Goal: Task Accomplishment & Management: Use online tool/utility

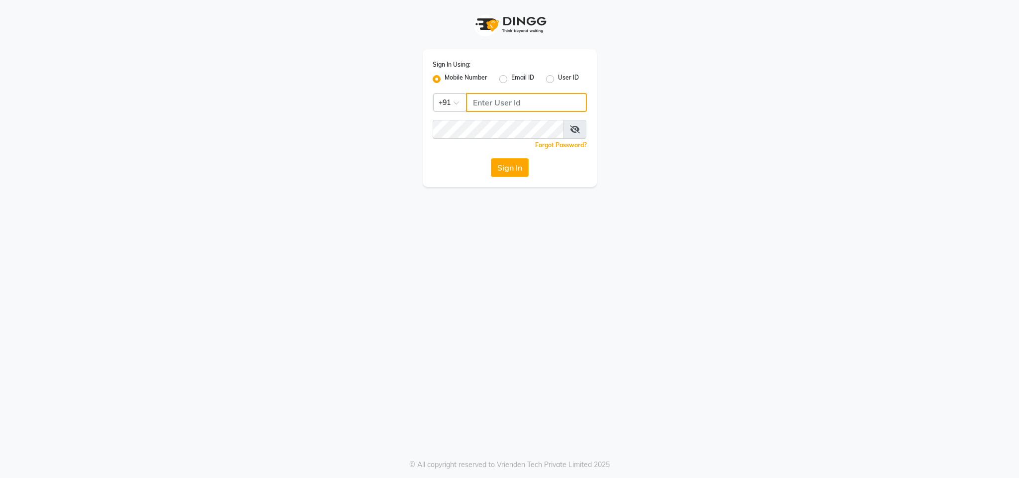
click at [495, 97] on input "Username" at bounding box center [526, 102] width 121 height 19
type input "8130105300"
click at [491, 158] on button "Sign In" at bounding box center [510, 167] width 38 height 19
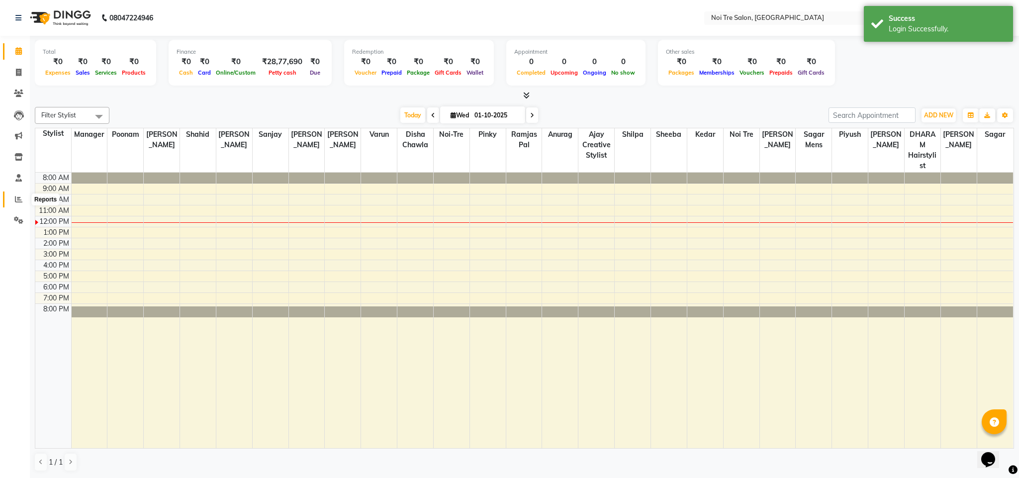
click at [18, 200] on icon at bounding box center [18, 199] width 7 height 7
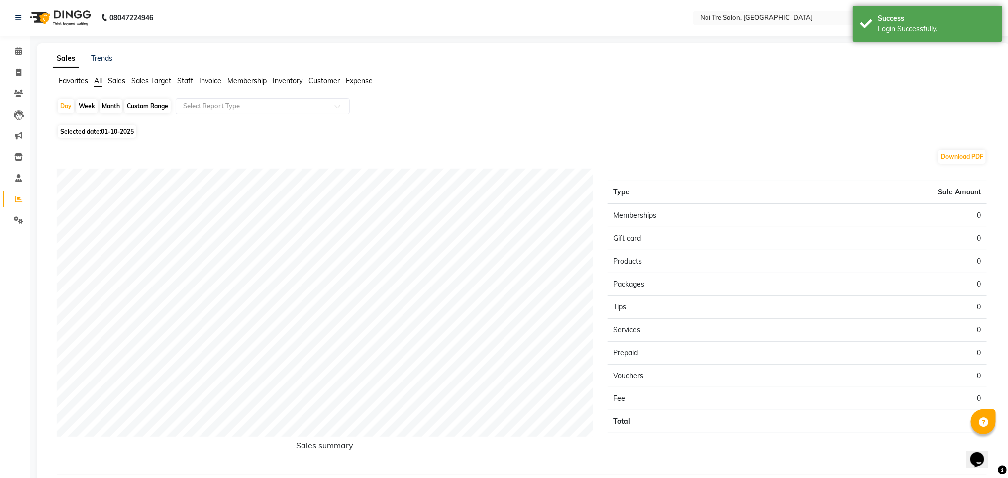
click at [100, 106] on div "Month" at bounding box center [111, 107] width 23 height 14
select select "10"
select select "2025"
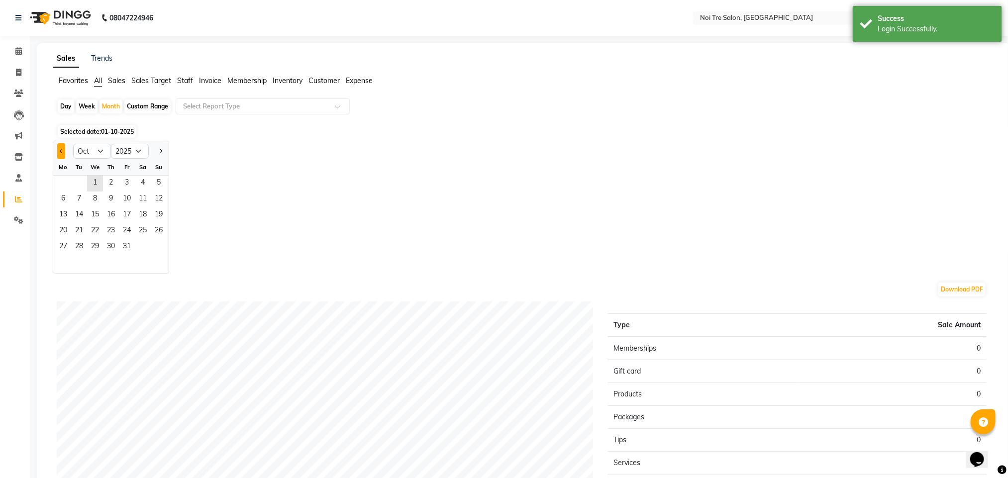
click at [58, 157] on button "Previous month" at bounding box center [61, 151] width 8 height 16
select select "9"
click at [144, 207] on span "20" at bounding box center [143, 215] width 16 height 16
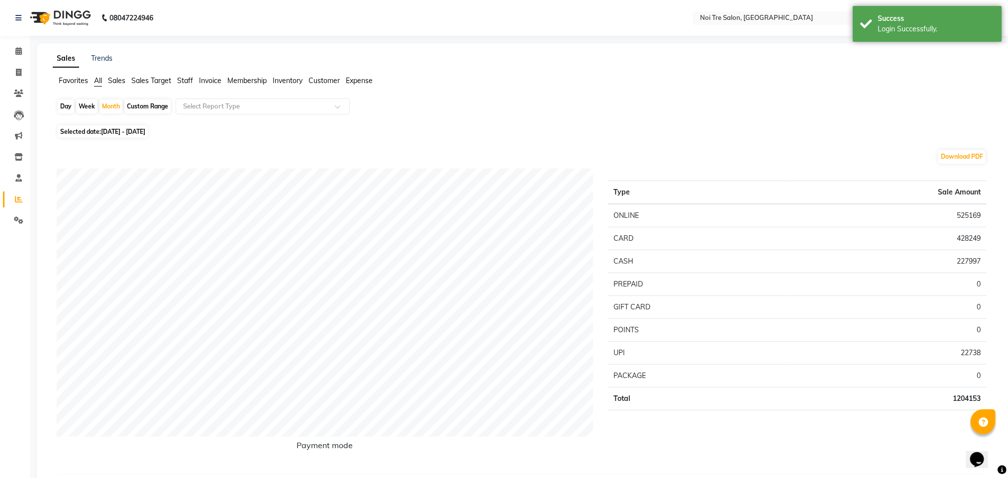
click at [187, 77] on span "Staff" at bounding box center [185, 80] width 16 height 9
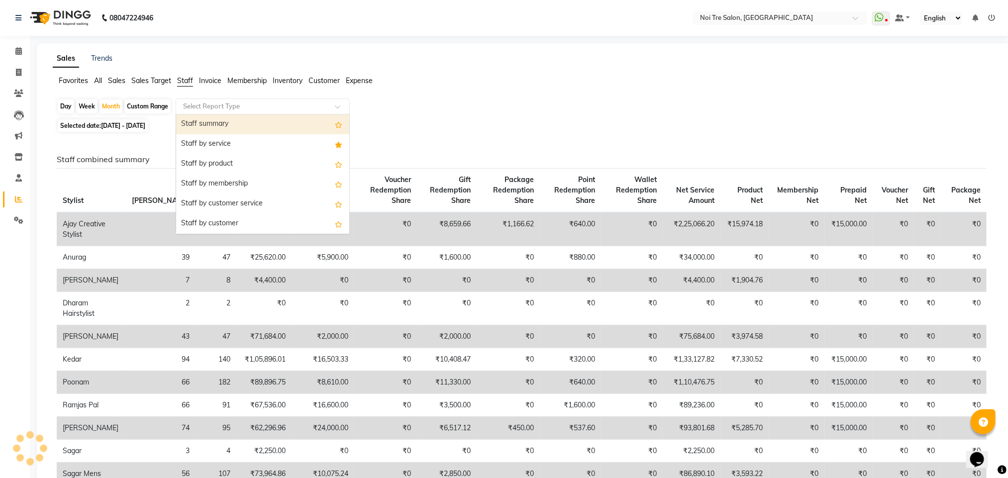
click at [229, 111] on input "text" at bounding box center [252, 106] width 143 height 10
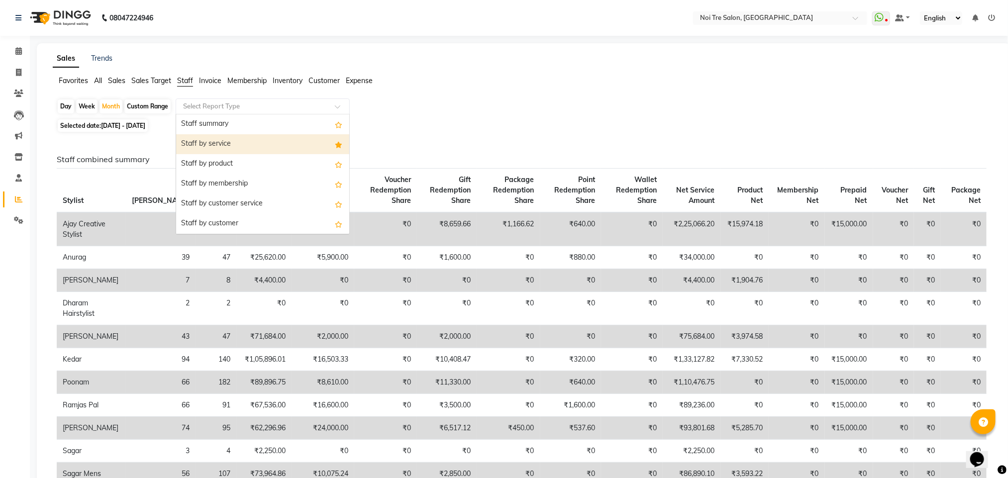
click at [230, 147] on div "Staff by service" at bounding box center [262, 144] width 173 height 20
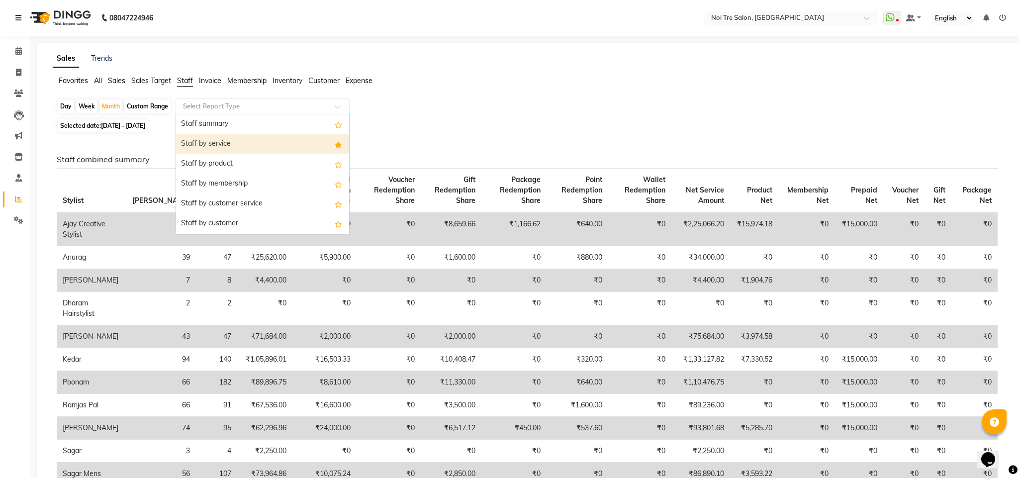
select select "filtered_report"
select select "csv"
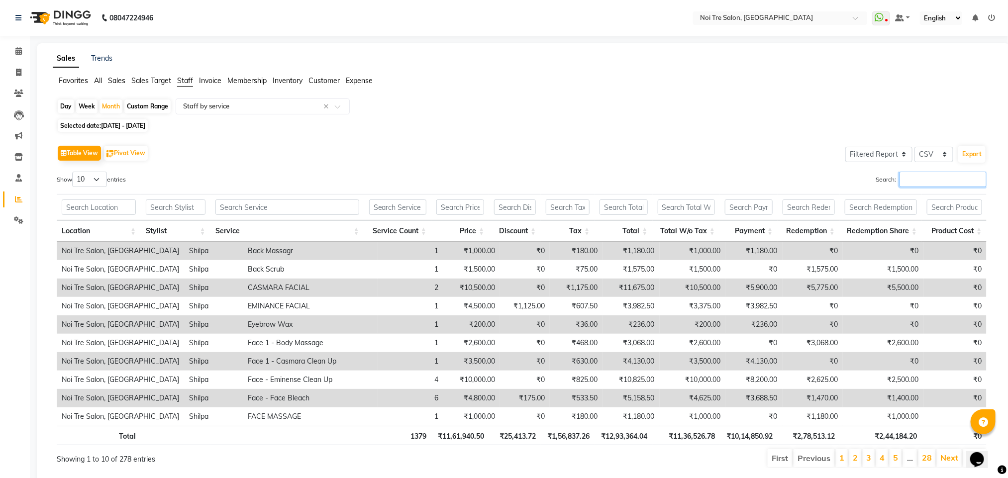
click at [925, 185] on input "Search:" at bounding box center [942, 179] width 87 height 15
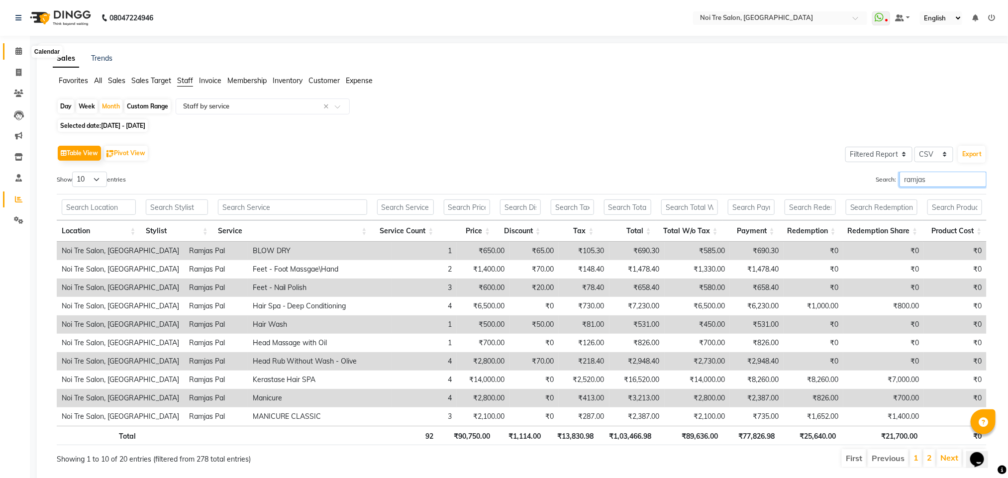
type input "ramjas"
click at [16, 54] on icon at bounding box center [18, 50] width 6 height 7
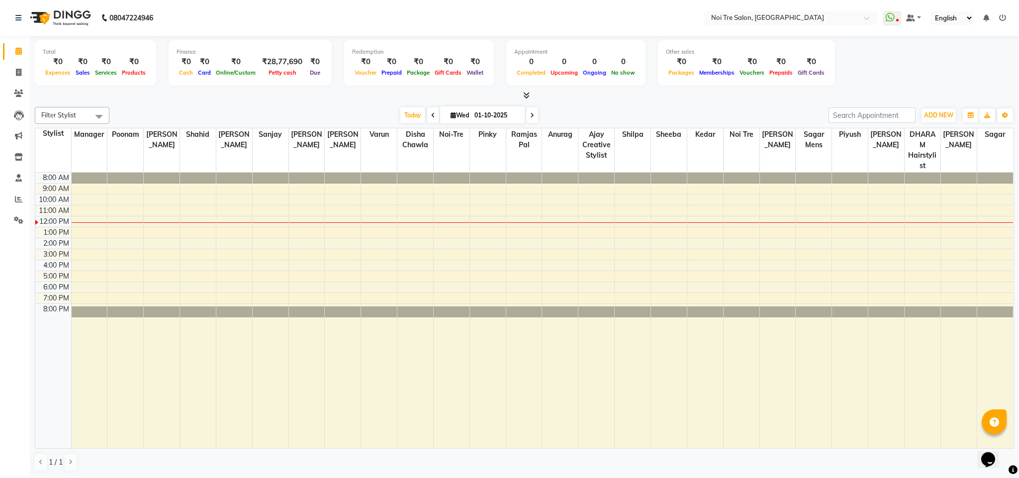
click at [299, 91] on div at bounding box center [525, 96] width 980 height 10
